Goal: Obtain resource: Obtain resource

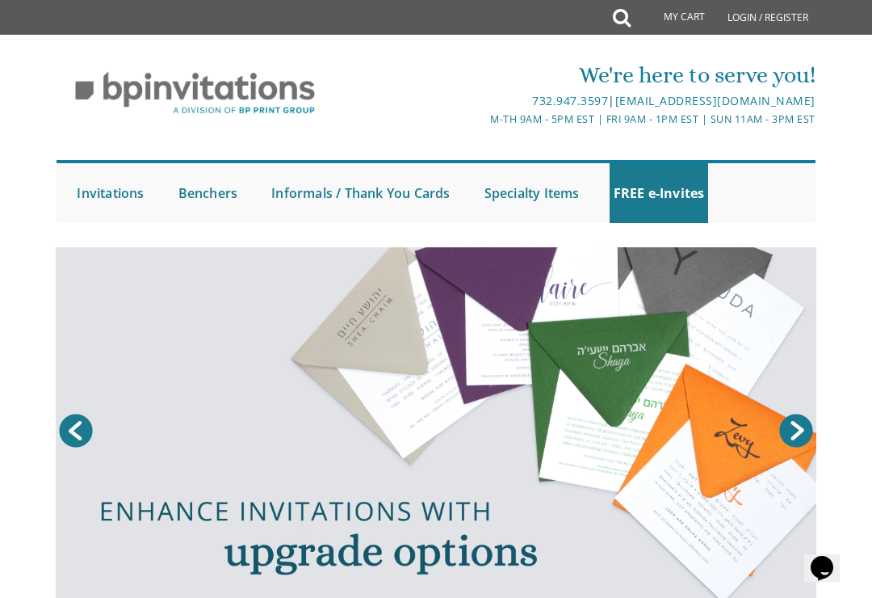
click at [802, 429] on link "Next" at bounding box center [796, 430] width 40 height 40
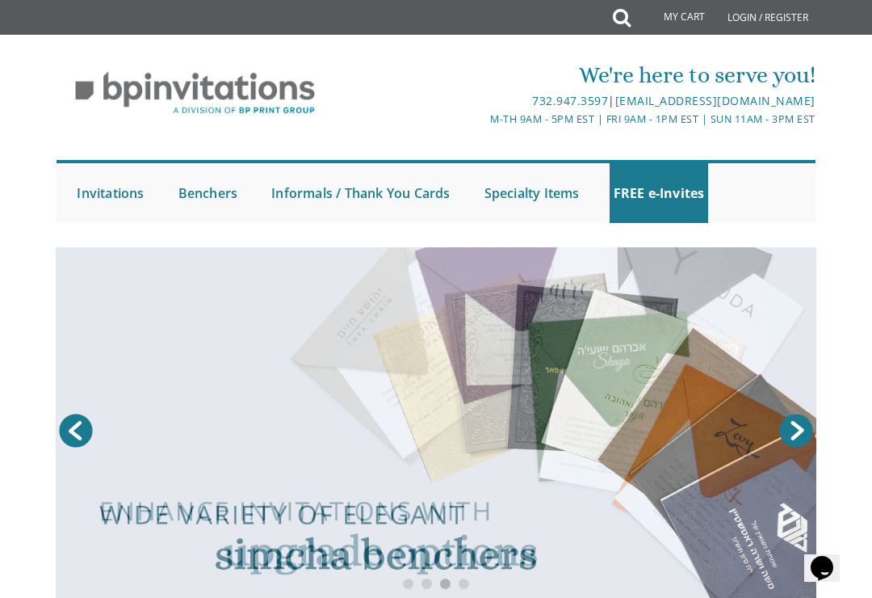
click at [805, 428] on link "Next" at bounding box center [796, 430] width 40 height 40
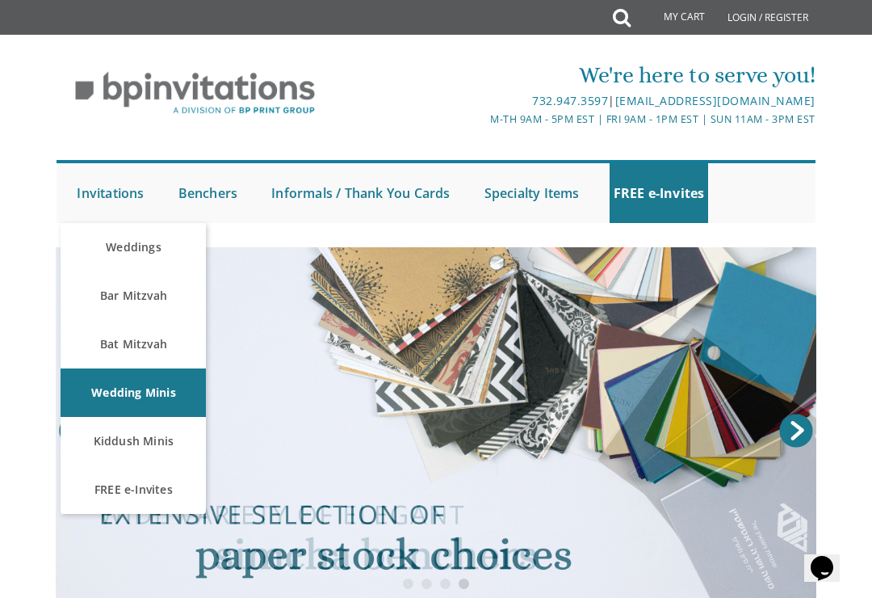
click at [163, 487] on link "FREE e-Invites" at bounding box center [133, 489] width 145 height 48
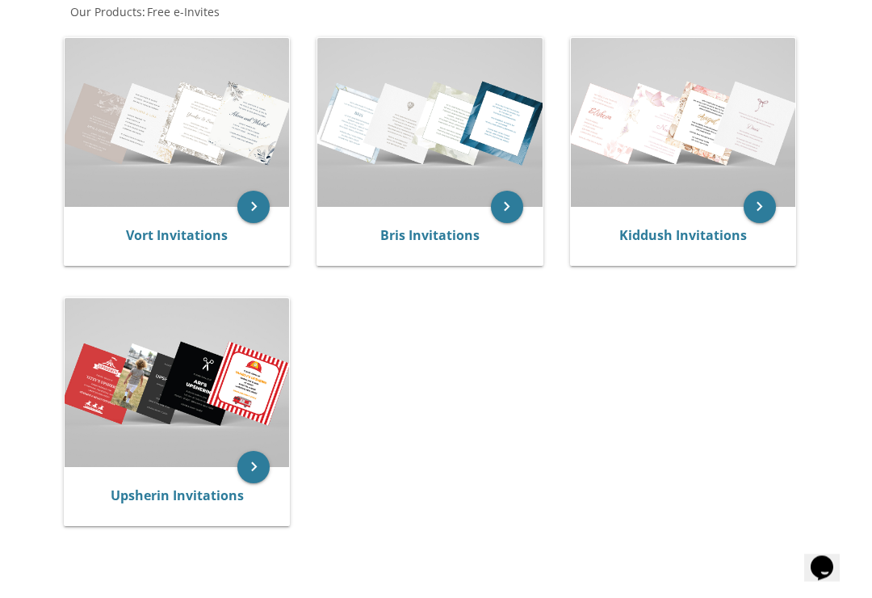
scroll to position [322, 0]
click at [246, 206] on icon "keyboard_arrow_right" at bounding box center [253, 207] width 32 height 32
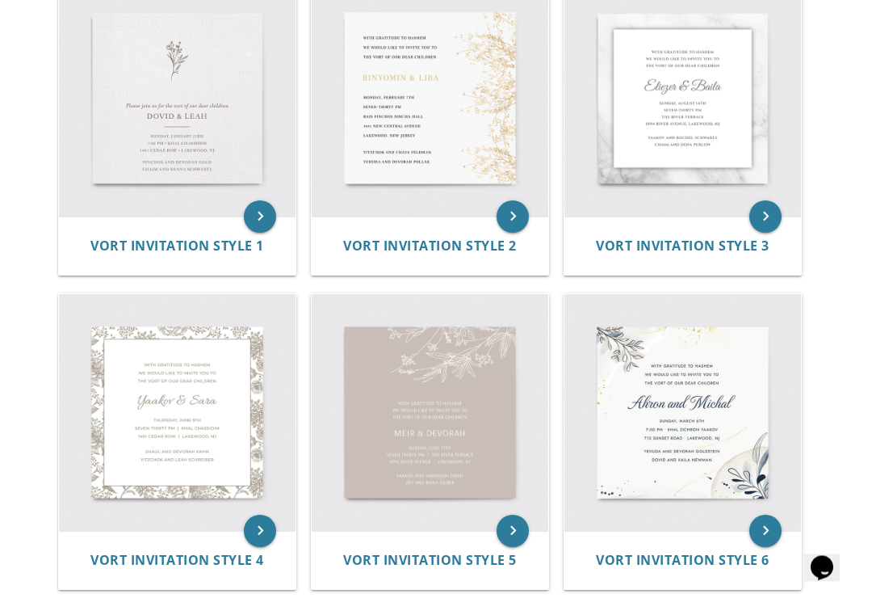
scroll to position [445, 0]
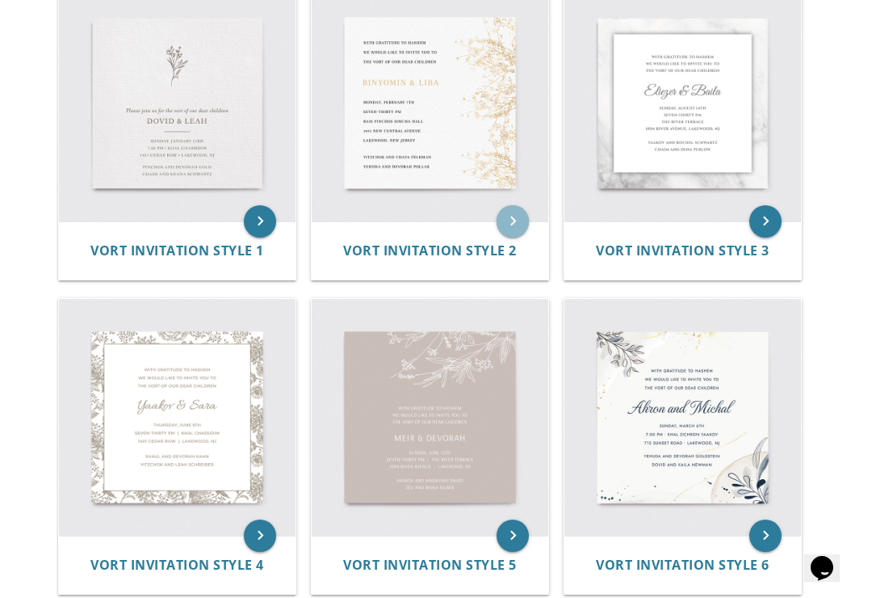
click at [523, 211] on icon "keyboard_arrow_right" at bounding box center [513, 221] width 32 height 32
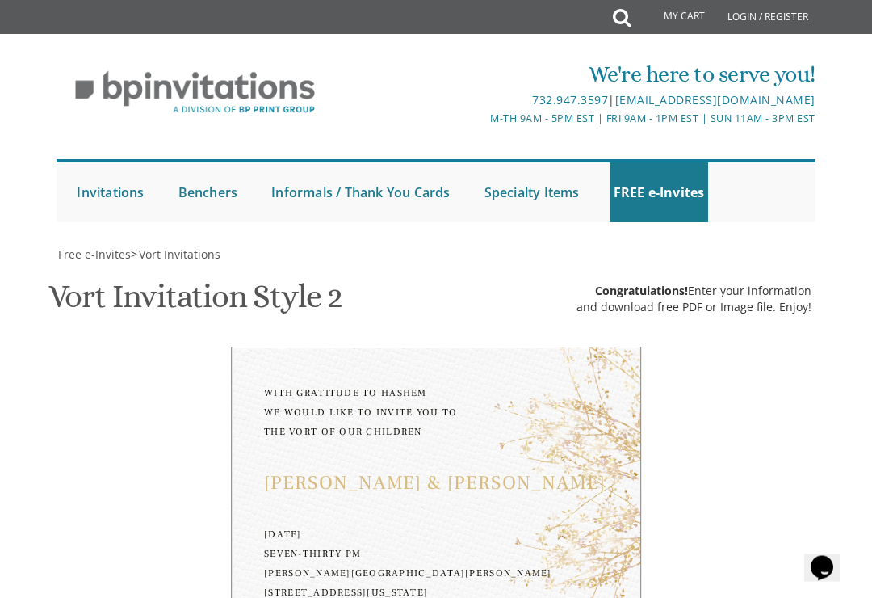
scroll to position [502, 0]
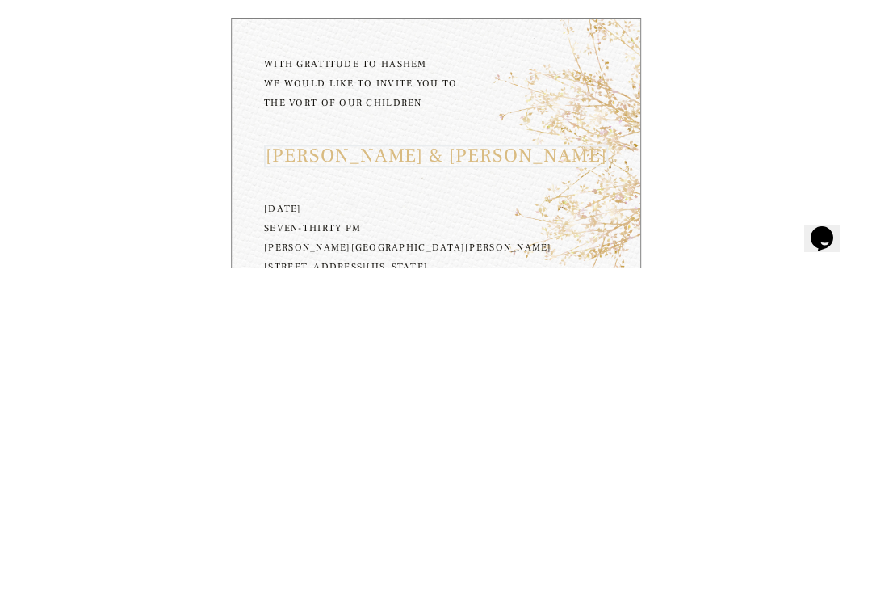
type textarea "B"
type textarea "N"
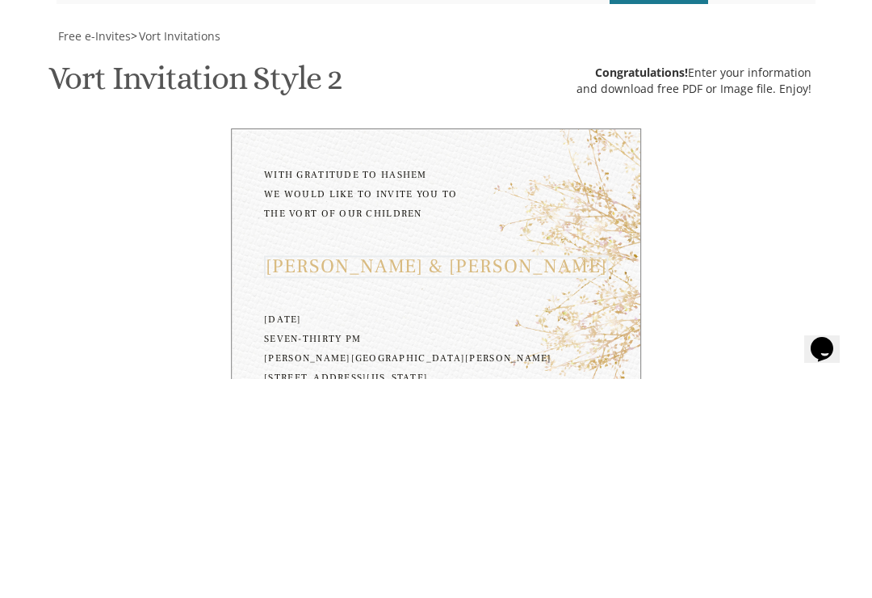
scroll to position [667, 0]
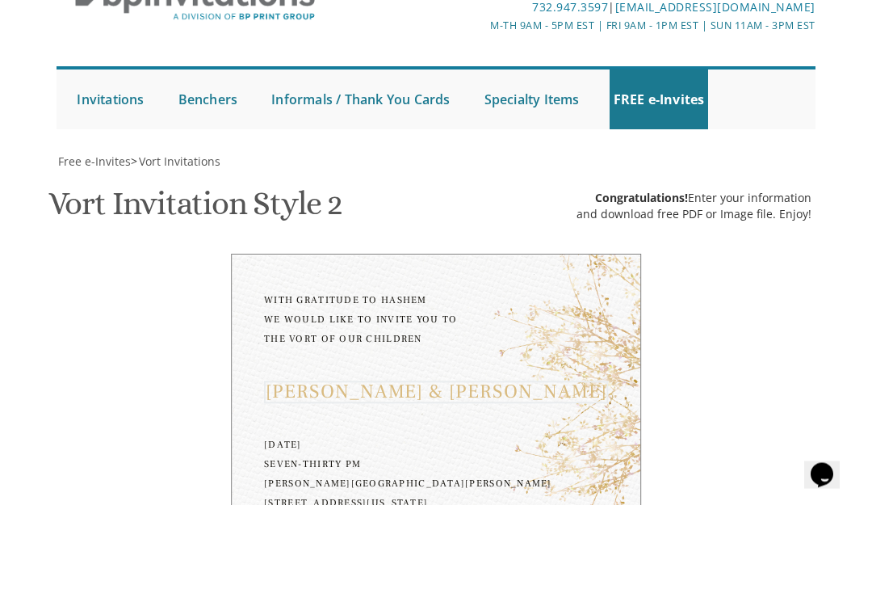
type textarea "Mutty and Miriam"
